Goal: Task Accomplishment & Management: Manage account settings

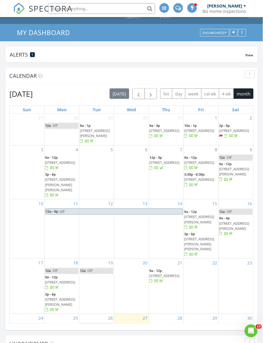
scroll to position [18, 0]
click at [164, 328] on span "5 Douglas Dr, Ayer 01432" at bounding box center [165, 335] width 30 height 15
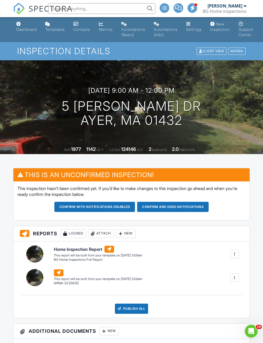
click at [238, 277] on div at bounding box center [234, 277] width 9 height 9
click at [225, 307] on div "Delete" at bounding box center [224, 306] width 11 height 6
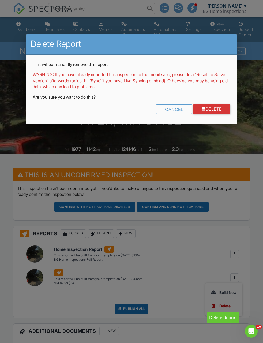
click at [221, 106] on link "Delete" at bounding box center [211, 109] width 37 height 10
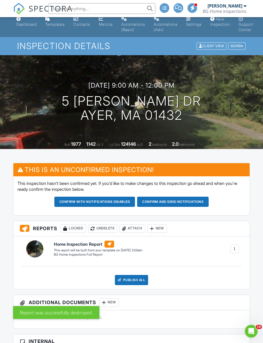
click at [135, 200] on button "Confirm and send notifications" at bounding box center [94, 202] width 81 height 10
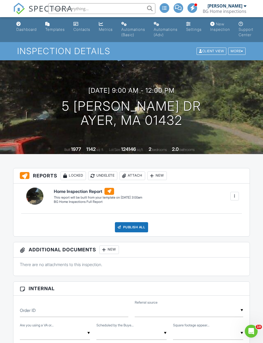
click at [25, 30] on div "Dashboard" at bounding box center [26, 29] width 20 height 5
click at [26, 29] on div at bounding box center [131, 171] width 263 height 343
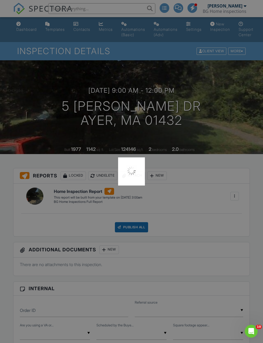
click at [23, 32] on div at bounding box center [131, 171] width 263 height 343
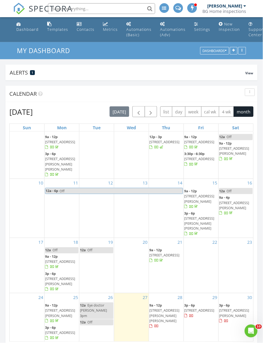
scroll to position [38, 0]
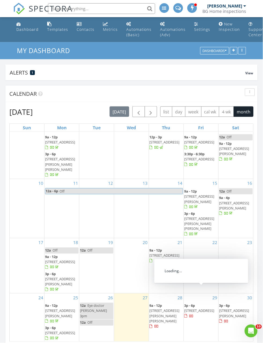
click at [205, 308] on span "[STREET_ADDRESS]" at bounding box center [199, 310] width 30 height 5
